Goal: Check status

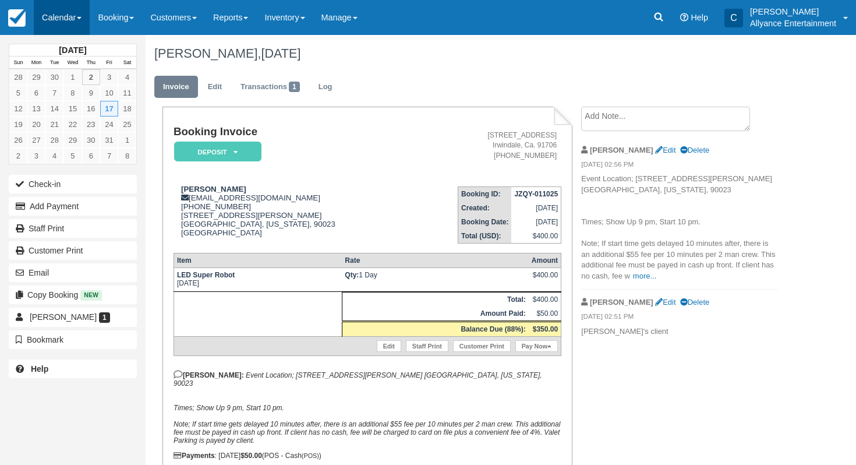
click at [54, 10] on link "Calendar" at bounding box center [62, 17] width 56 height 35
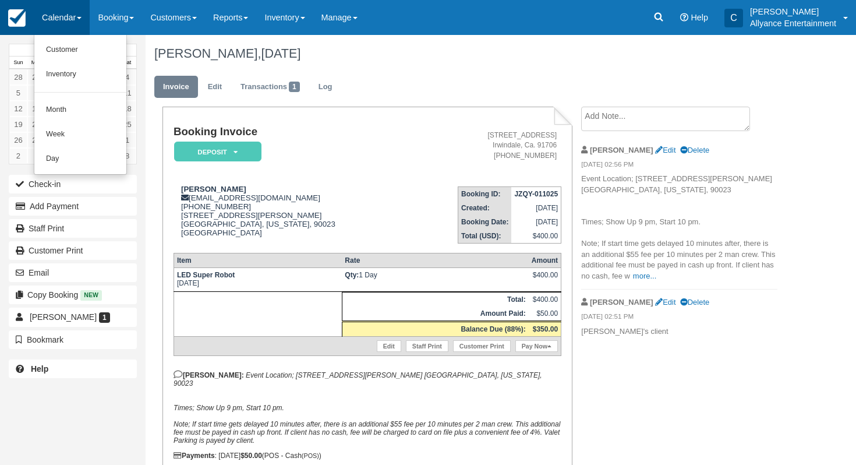
click at [16, 15] on img at bounding box center [16, 17] width 17 height 17
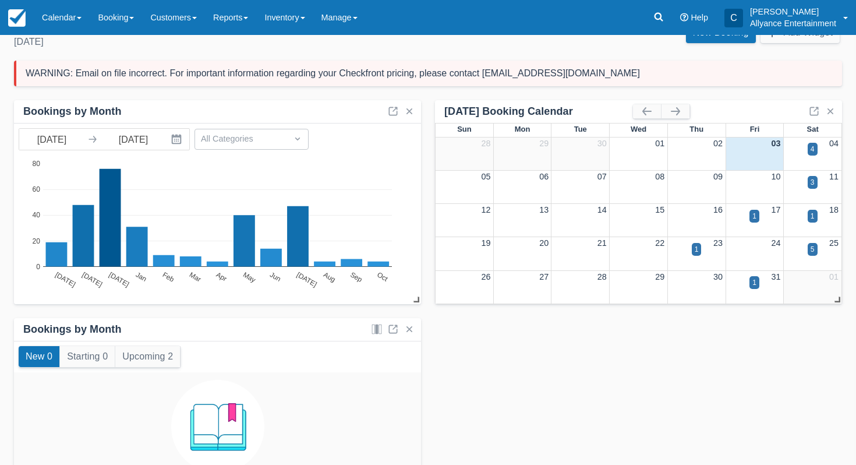
scroll to position [30, 0]
click at [696, 248] on div "1" at bounding box center [697, 249] width 4 height 10
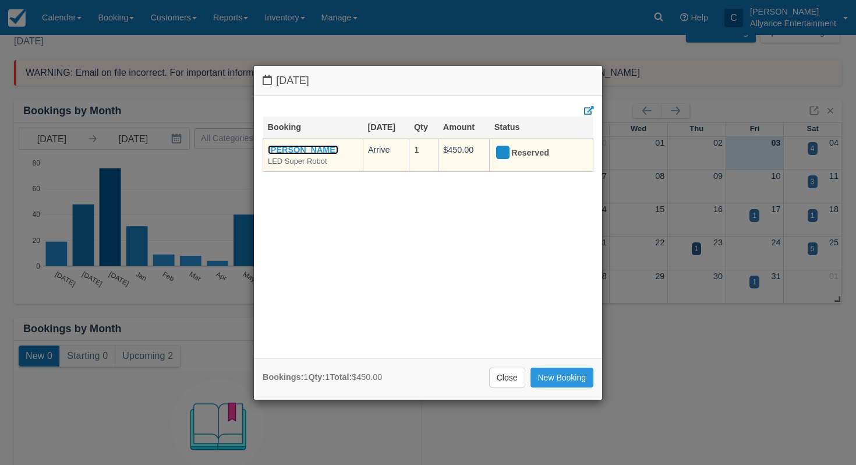
click at [295, 150] on link "Adam Linares" at bounding box center [303, 149] width 70 height 9
